Goal: Task Accomplishment & Management: Manage account settings

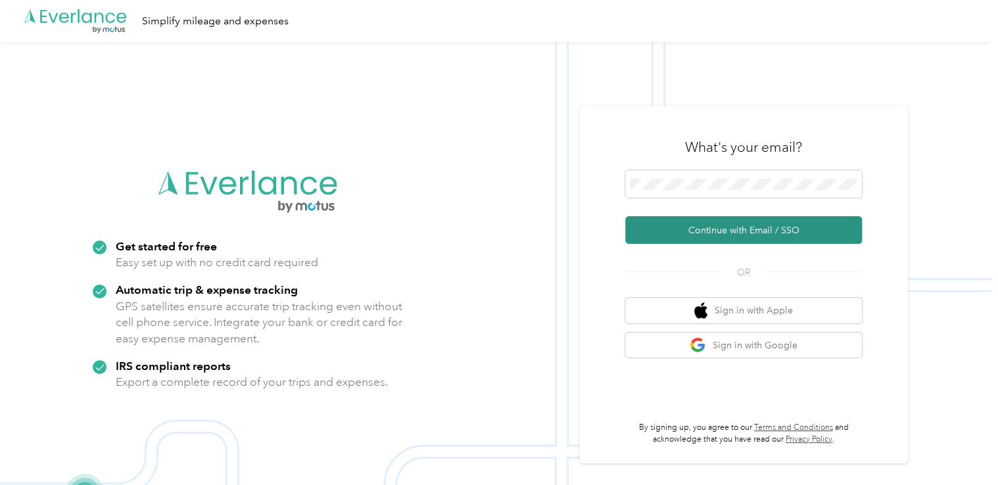
click at [723, 224] on button "Continue with Email / SSO" at bounding box center [743, 230] width 237 height 28
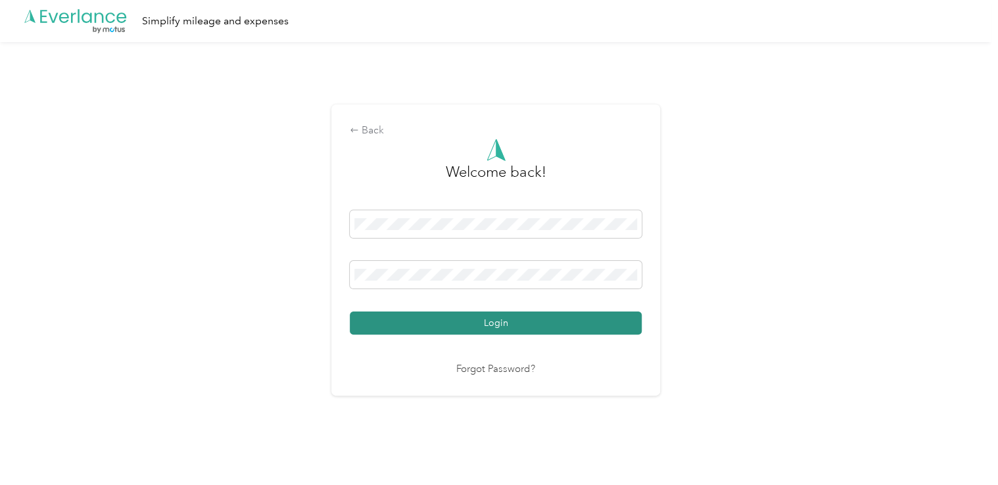
click at [497, 325] on button "Login" at bounding box center [496, 323] width 292 height 23
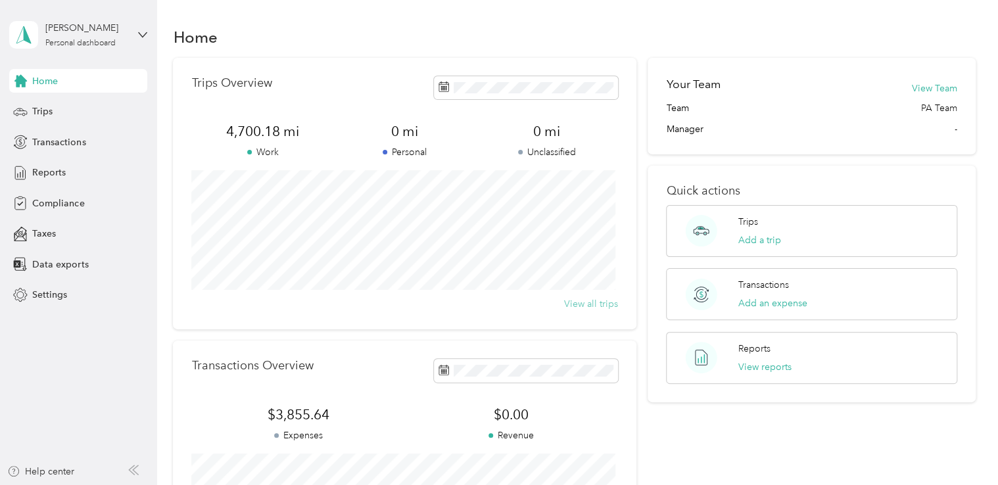
click at [585, 304] on button "View all trips" at bounding box center [591, 304] width 54 height 14
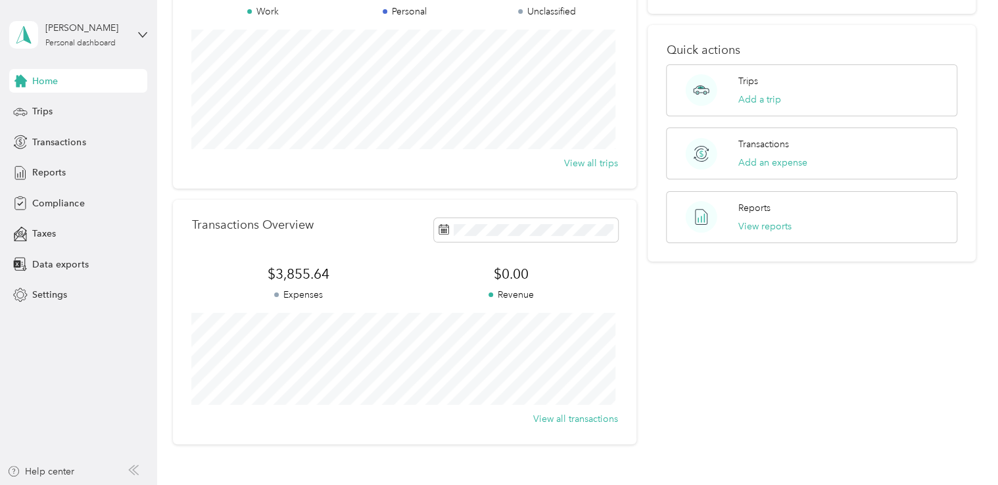
scroll to position [104, 0]
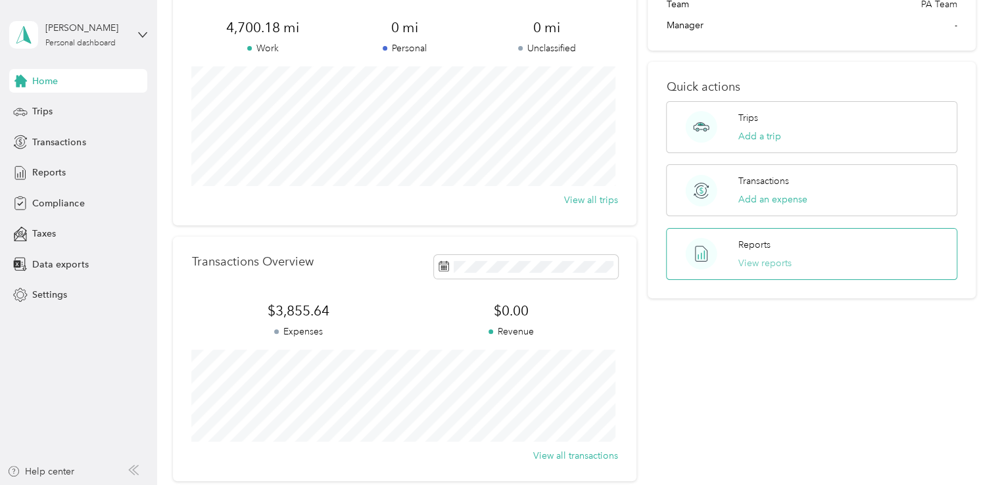
click at [743, 261] on button "View reports" at bounding box center [764, 263] width 53 height 14
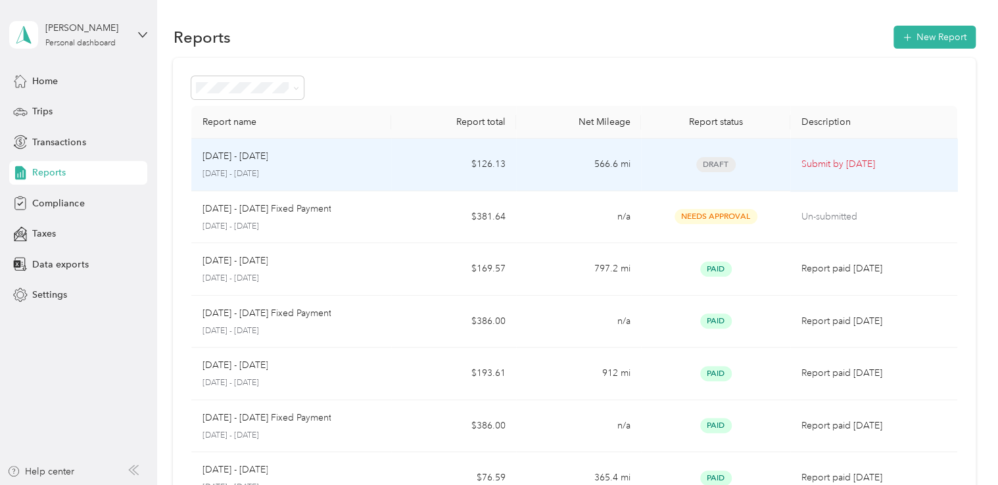
click at [538, 169] on td "566.6 mi" at bounding box center [578, 165] width 125 height 53
